Goal: Transaction & Acquisition: Purchase product/service

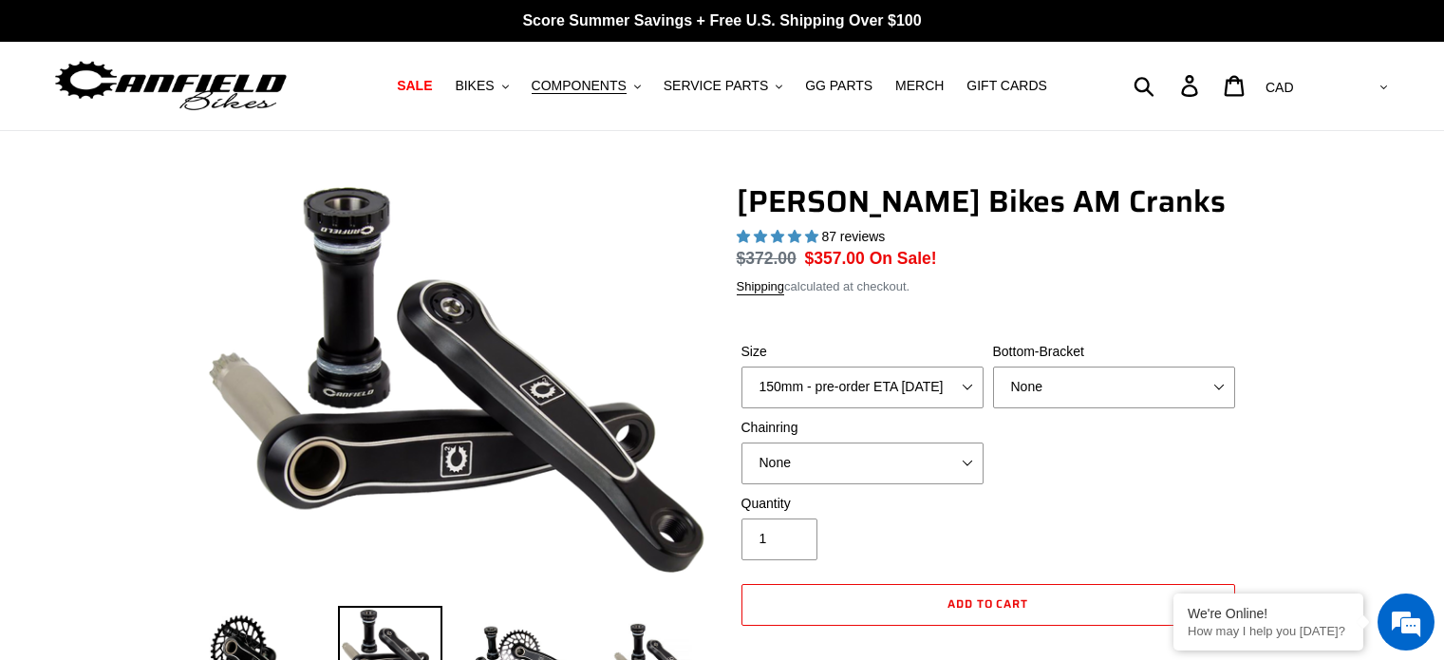
select select "highest-rating"
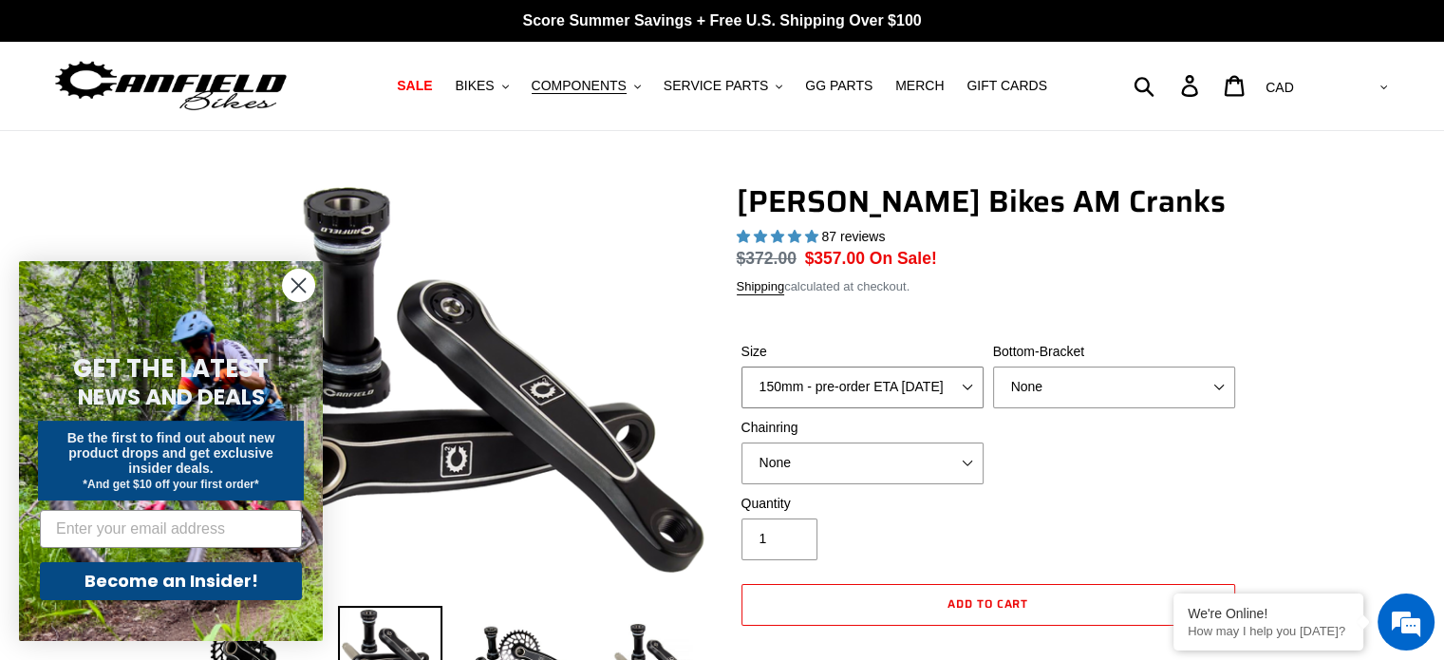
click at [879, 385] on select "150mm - pre-order ETA [DATE] 155mm - pre-order ETA [DATE] 160mm - pre-order ETA…" at bounding box center [863, 388] width 242 height 42
select select "160mm - pre-order ETA [DATE]"
click at [742, 367] on select "150mm - pre-order ETA [DATE] 155mm - pre-order ETA [DATE] 160mm - pre-order ETA…" at bounding box center [863, 388] width 242 height 42
click at [1046, 394] on select "None BSA Threaded 68/73mm Press Fit PF92" at bounding box center [1114, 388] width 242 height 42
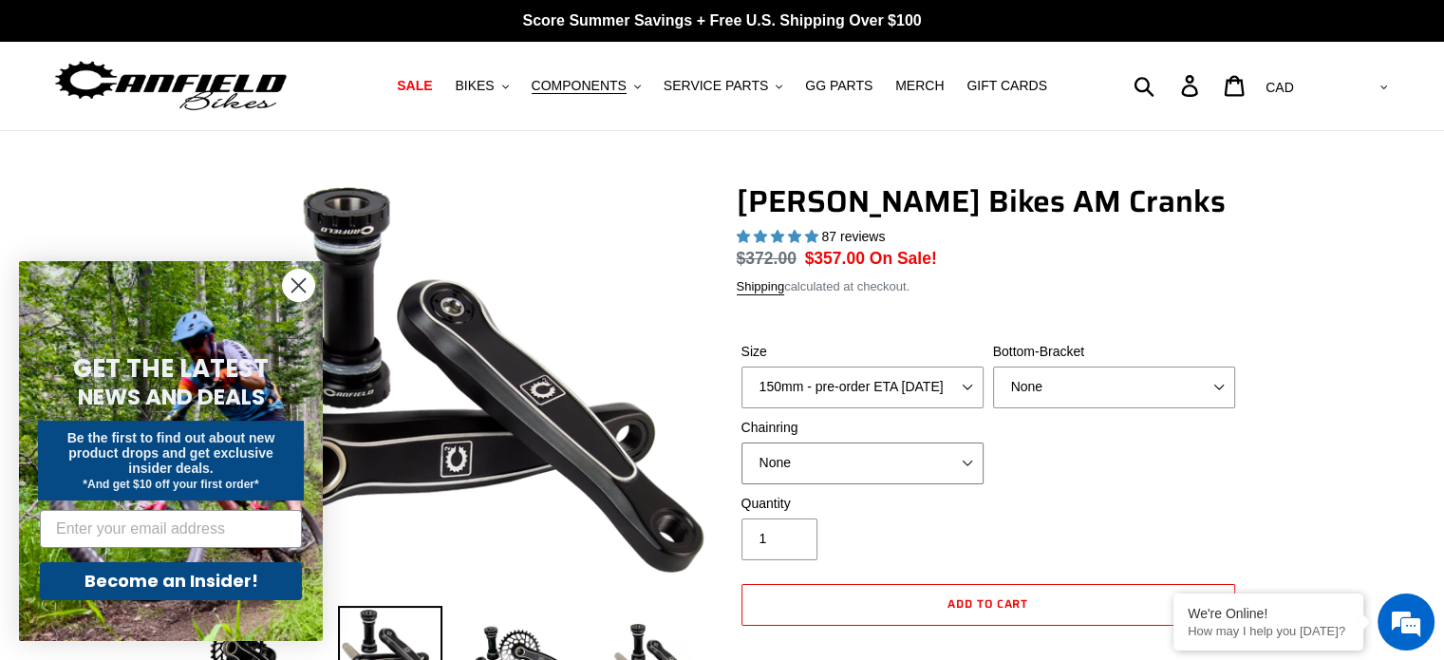
click at [953, 456] on select "None 30t Round (Boost 148) 30t Oval (Boost 148) 32t Round (Boost 148) 32t Oval …" at bounding box center [863, 464] width 242 height 42
select select "30t Round (Boost 148)"
click at [742, 443] on select "None 30t Round (Boost 148) 30t Oval (Boost 148) 32t Round (Boost 148) 32t Oval …" at bounding box center [863, 464] width 242 height 42
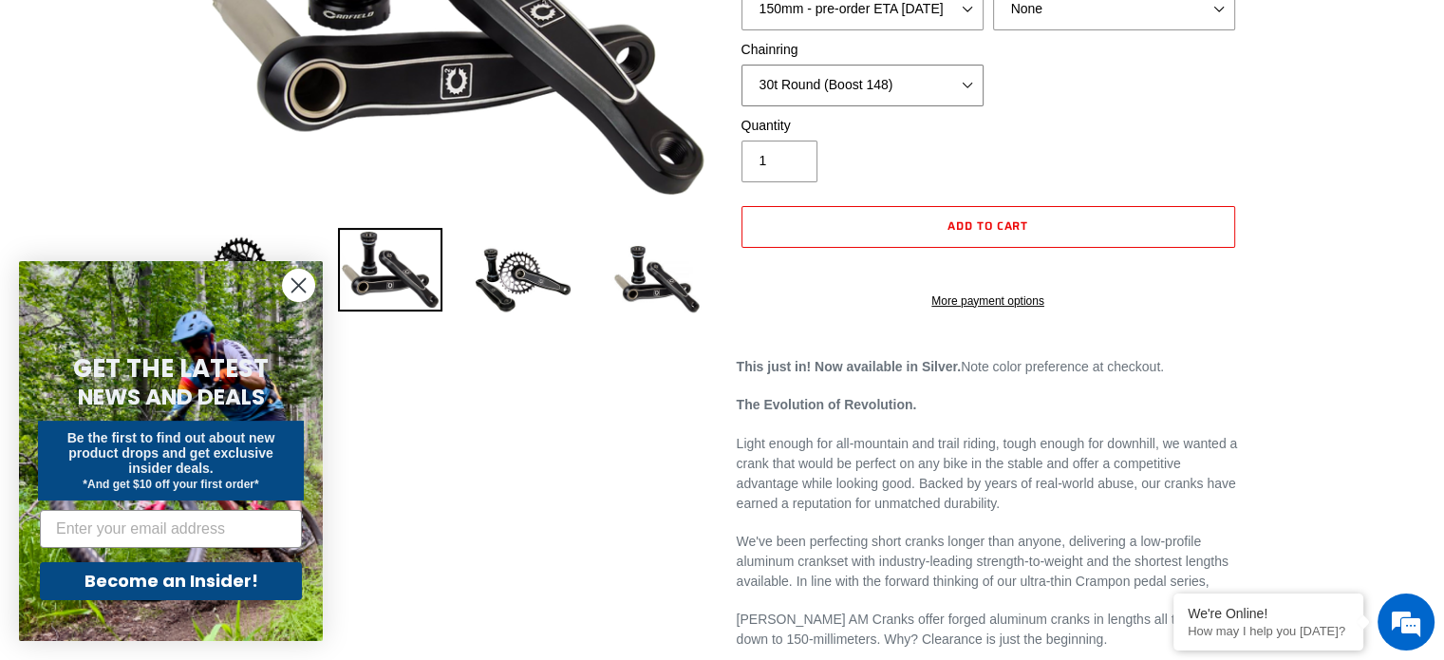
scroll to position [380, 0]
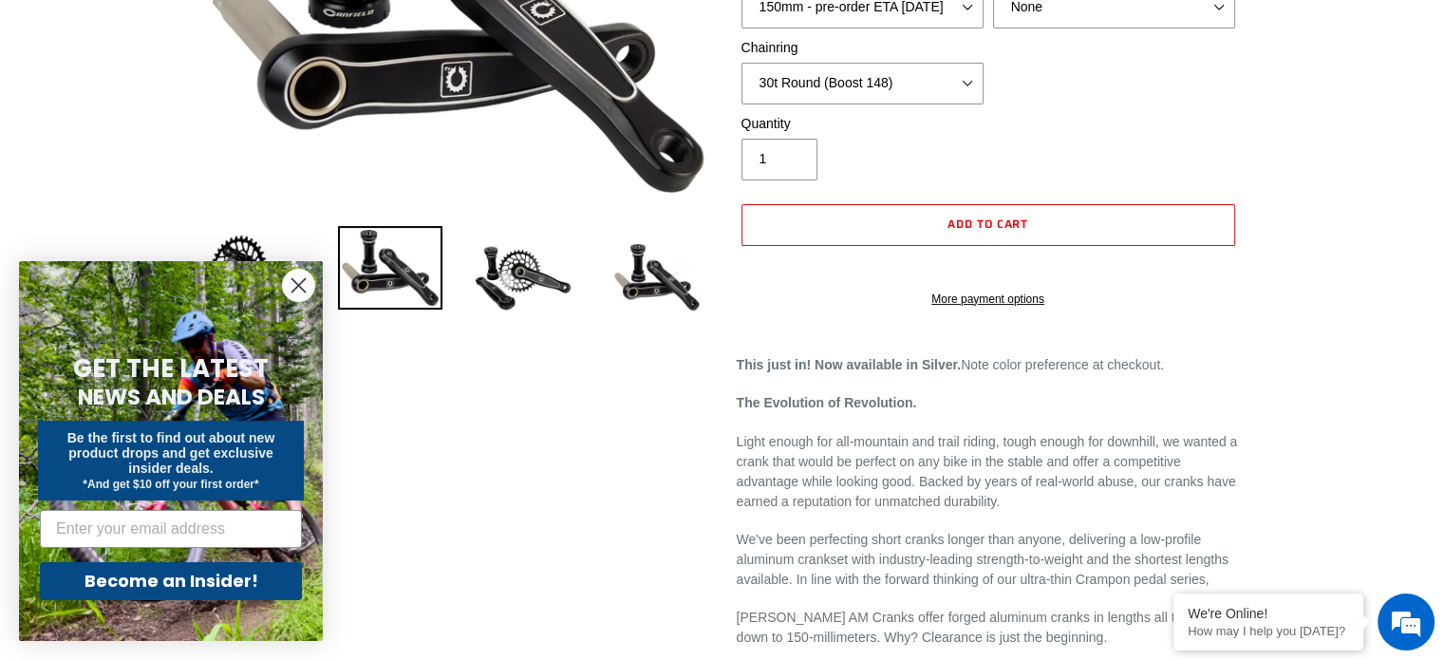
click at [307, 291] on circle "Close dialog" at bounding box center [298, 285] width 31 height 31
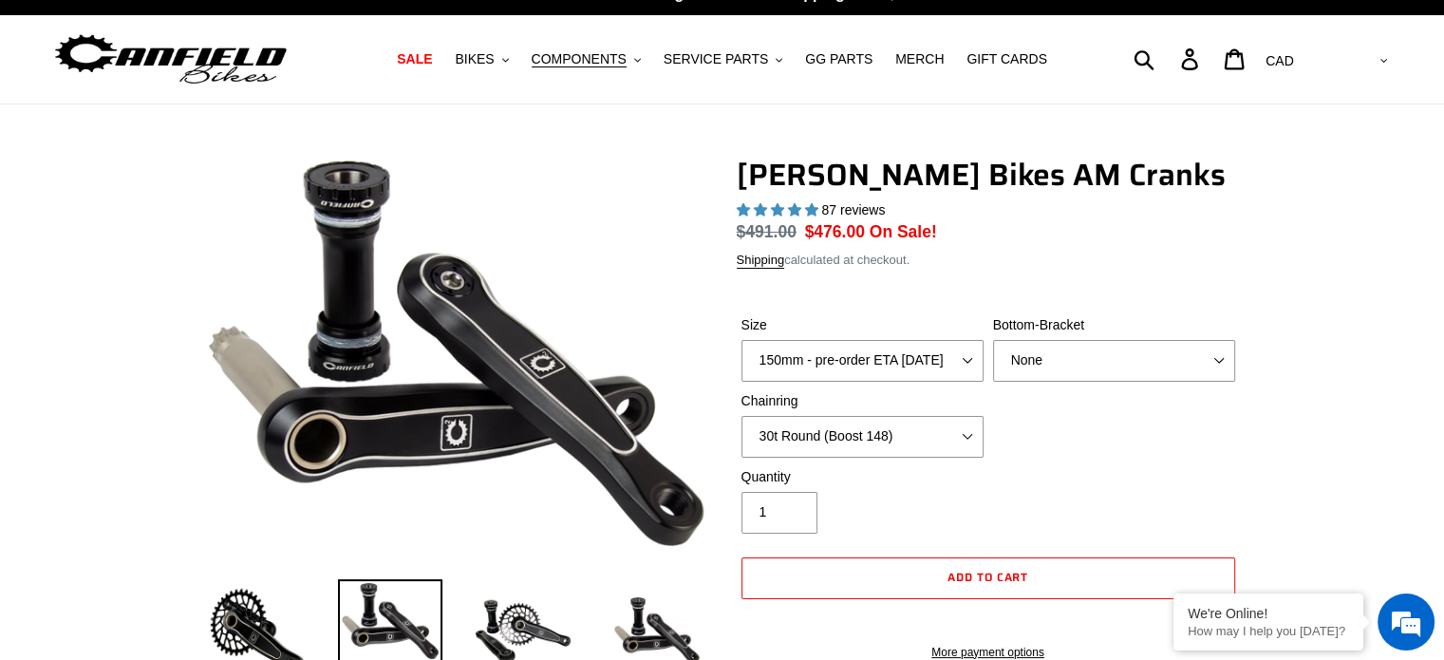
scroll to position [0, 0]
